Goal: Navigation & Orientation: Find specific page/section

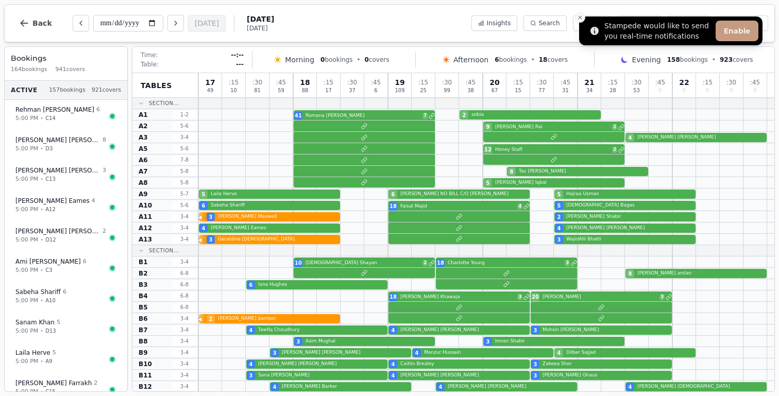
click at [582, 17] on icon "Close toast" at bounding box center [580, 17] width 6 height 6
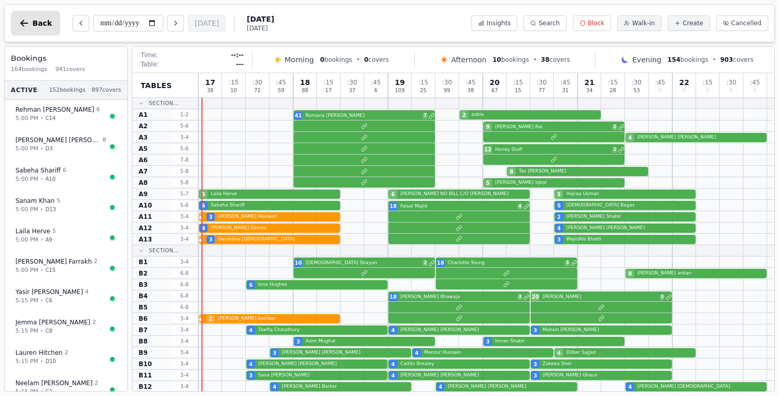
click at [44, 20] on span "Back" at bounding box center [42, 23] width 20 height 7
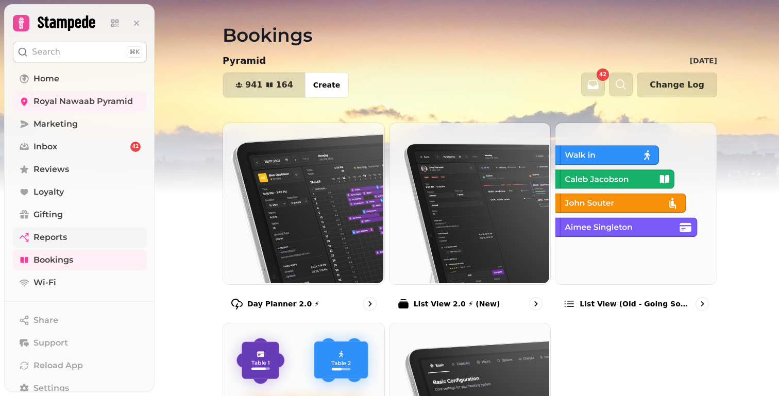
click at [64, 234] on span "Reports" at bounding box center [49, 237] width 33 height 12
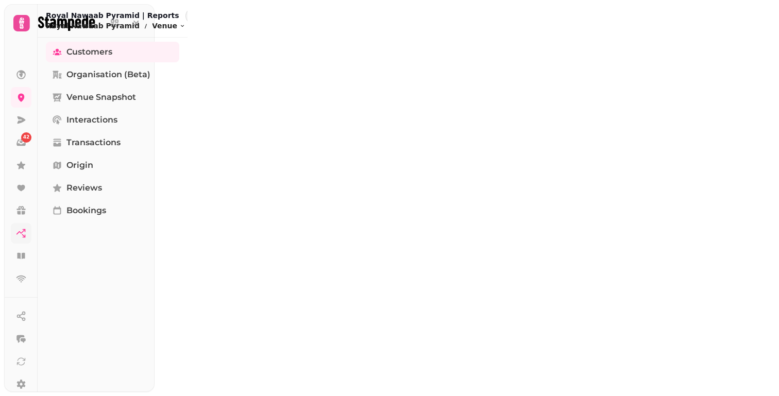
select select "**"
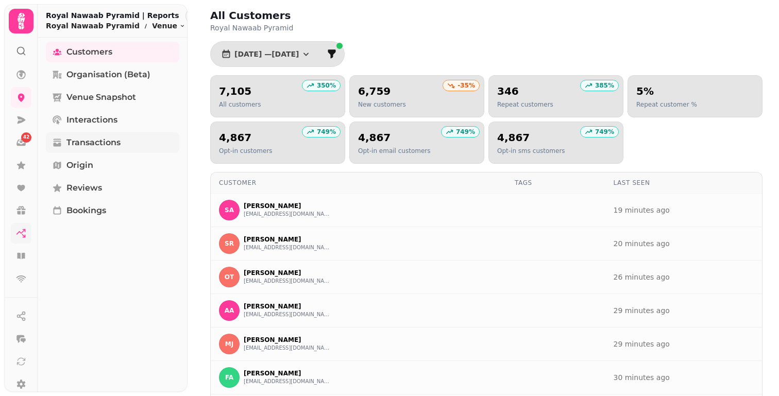
click at [105, 137] on span "Transactions" at bounding box center [93, 143] width 54 height 12
select select "**"
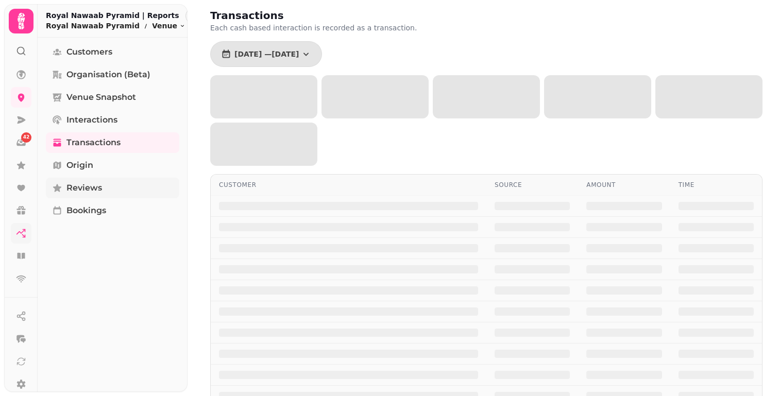
click at [96, 185] on span "Reviews" at bounding box center [84, 188] width 36 height 12
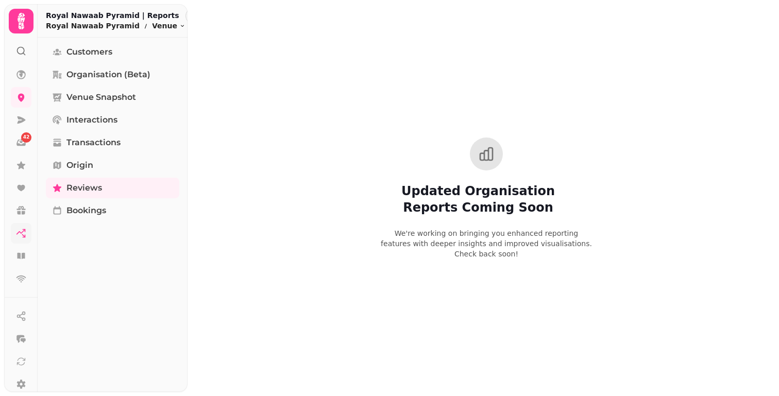
click at [24, 33] on div at bounding box center [21, 46] width 19 height 27
click at [21, 18] on icon at bounding box center [21, 21] width 7 height 16
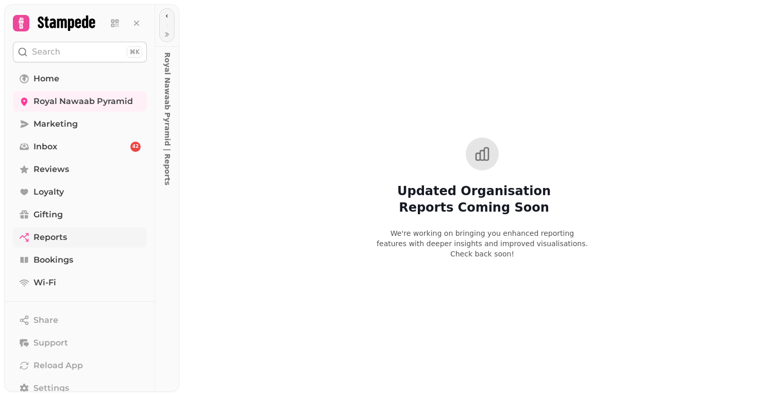
click at [56, 238] on span "Reports" at bounding box center [49, 237] width 33 height 12
select select "**"
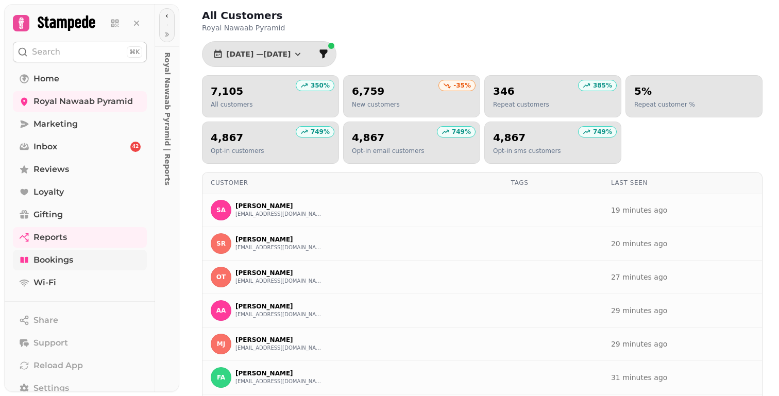
click at [62, 261] on span "Bookings" at bounding box center [53, 260] width 40 height 12
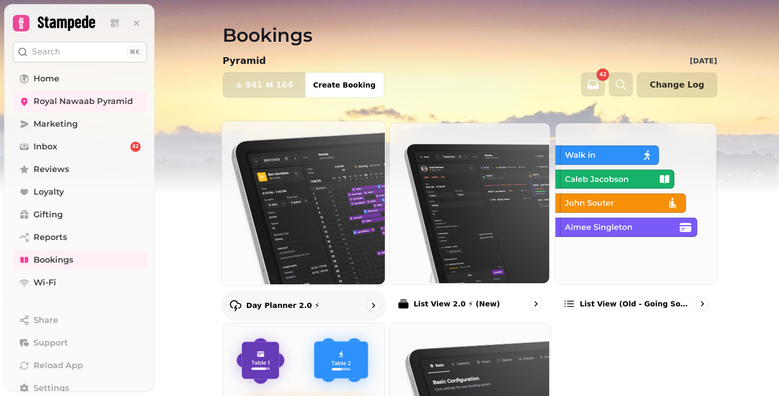
click at [351, 222] on img at bounding box center [303, 202] width 164 height 164
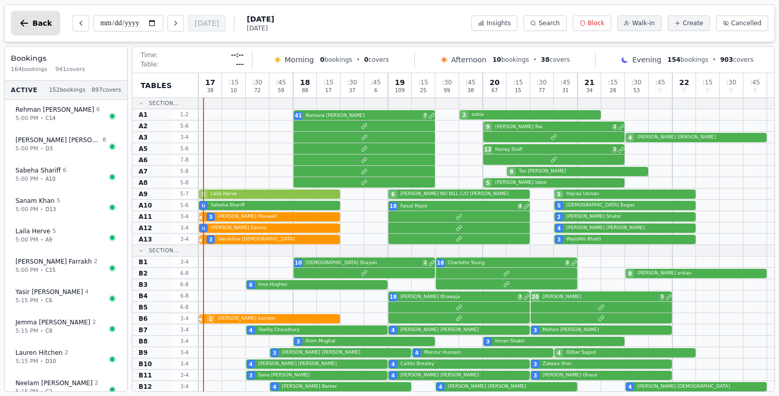
click at [48, 24] on span "Back" at bounding box center [42, 23] width 20 height 7
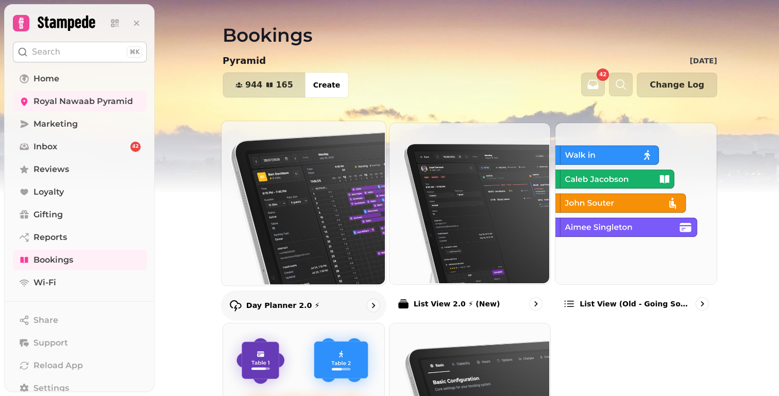
click at [325, 154] on img at bounding box center [303, 202] width 164 height 164
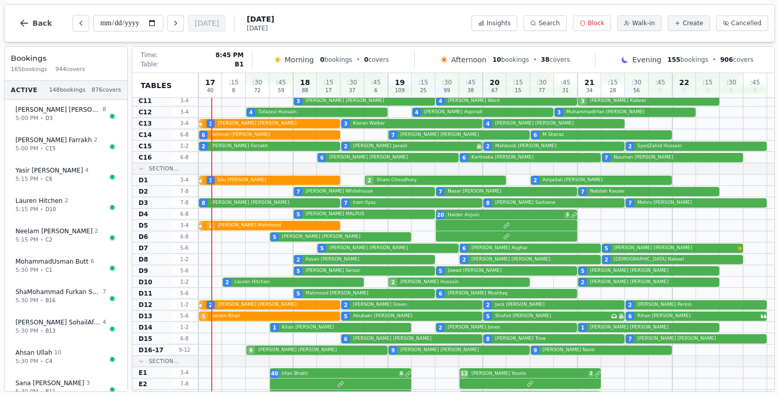
scroll to position [556, 0]
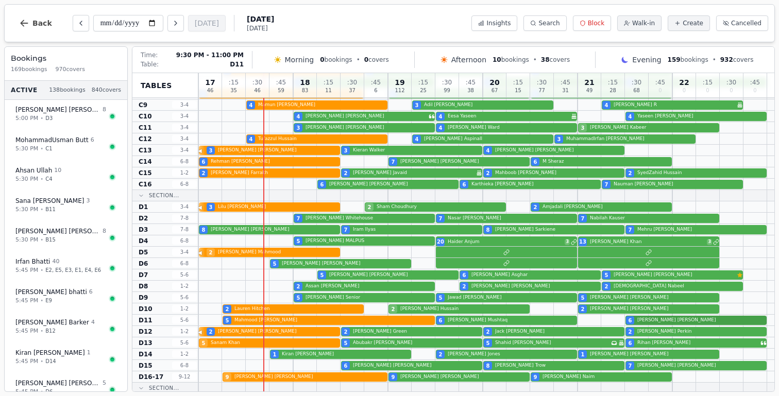
scroll to position [556, 0]
